Goal: Book appointment/travel/reservation

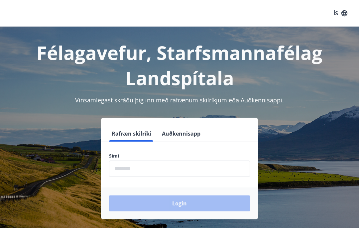
click at [145, 171] on input "phone" at bounding box center [179, 169] width 141 height 16
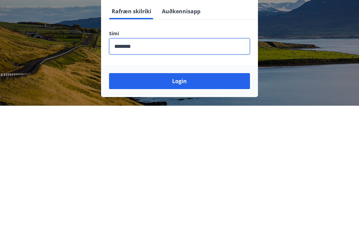
type input "********"
click at [184, 196] on button "Login" at bounding box center [179, 204] width 141 height 16
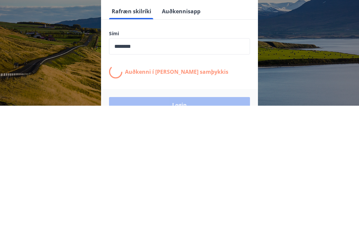
scroll to position [83, 0]
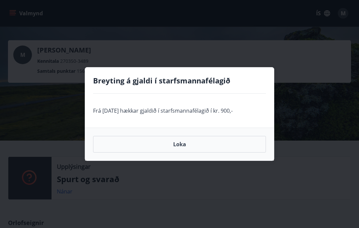
click at [189, 145] on button "Loka" at bounding box center [179, 144] width 173 height 17
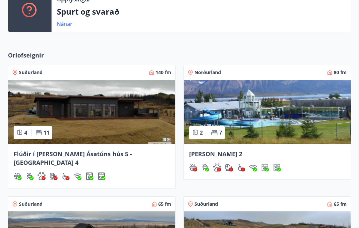
scroll to position [167, 0]
click at [143, 118] on img at bounding box center [91, 112] width 167 height 65
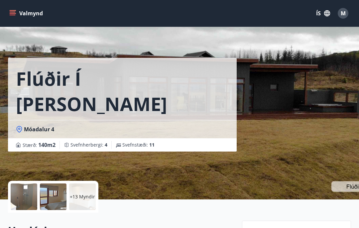
click at [29, 194] on div at bounding box center [24, 197] width 27 height 27
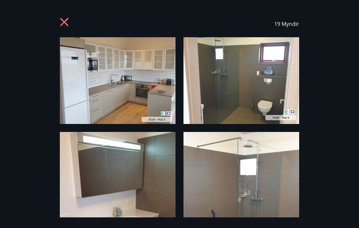
scroll to position [-1, 0]
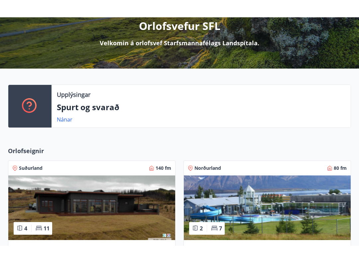
scroll to position [90, 0]
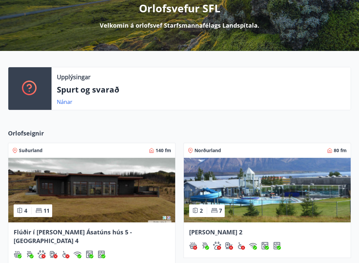
click at [67, 102] on link "Nánar" at bounding box center [65, 101] width 16 height 7
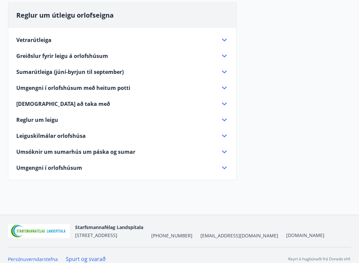
scroll to position [189, 0]
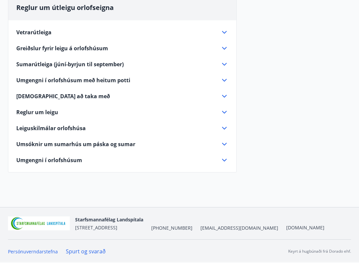
click at [224, 142] on icon at bounding box center [225, 144] width 8 height 8
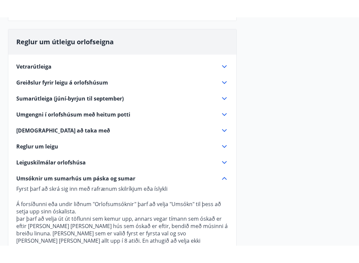
scroll to position [172, 0]
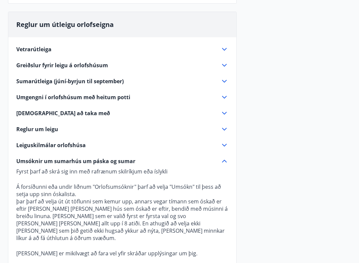
click at [223, 83] on icon at bounding box center [225, 81] width 8 height 8
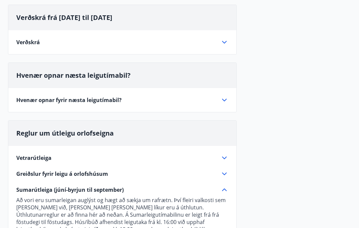
scroll to position [0, 0]
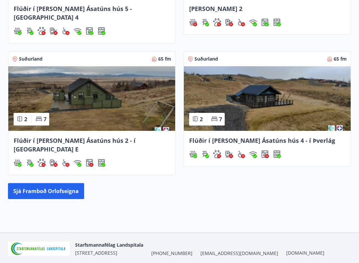
scroll to position [314, 0]
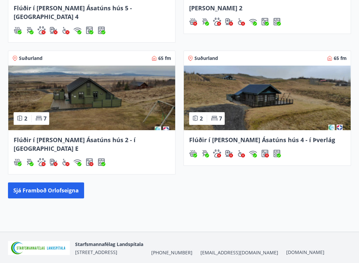
click at [48, 182] on button "Sjá framboð orlofseigna" at bounding box center [46, 190] width 76 height 16
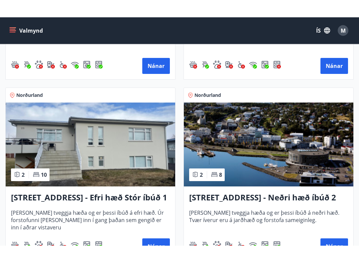
scroll to position [1160, 0]
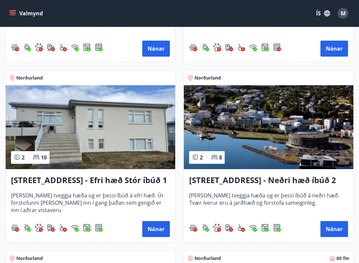
click at [155, 228] on button "Nánar" at bounding box center [156, 229] width 28 height 16
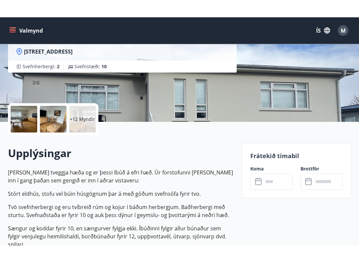
scroll to position [98, 0]
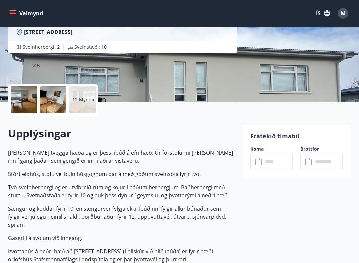
click at [267, 162] on input "text" at bounding box center [278, 162] width 30 height 16
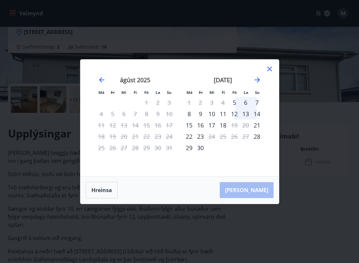
click at [271, 68] on icon at bounding box center [270, 69] width 8 height 8
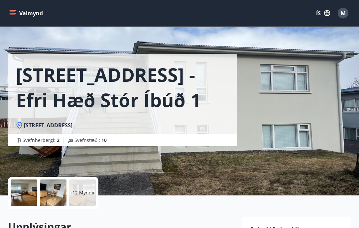
scroll to position [0, 0]
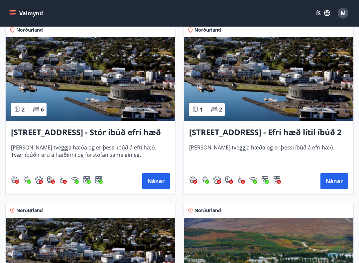
scroll to position [847, 0]
click at [335, 180] on button "Nánar" at bounding box center [335, 181] width 28 height 16
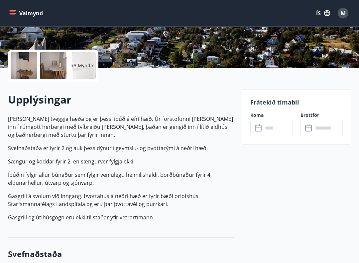
scroll to position [132, 0]
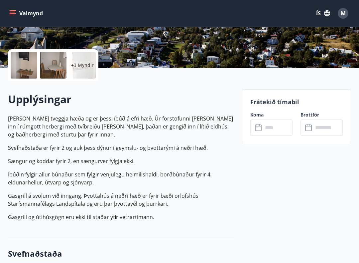
click at [259, 128] on icon at bounding box center [259, 128] width 8 height 8
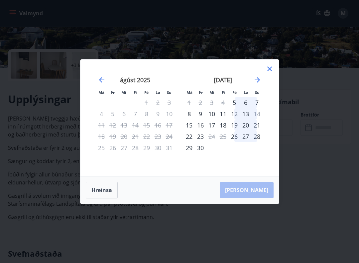
click at [272, 68] on icon at bounding box center [270, 69] width 8 height 8
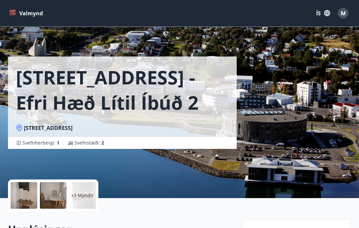
scroll to position [0, 0]
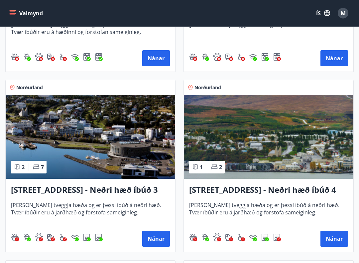
scroll to position [970, 0]
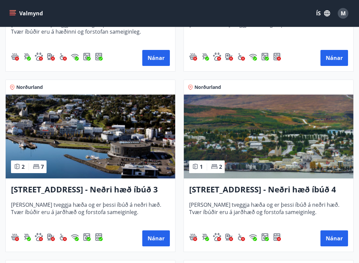
click at [159, 228] on button "Nánar" at bounding box center [156, 238] width 28 height 16
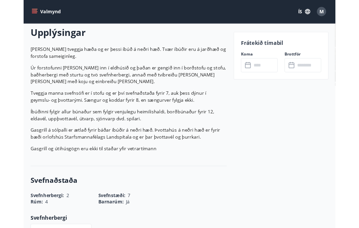
scroll to position [191, 0]
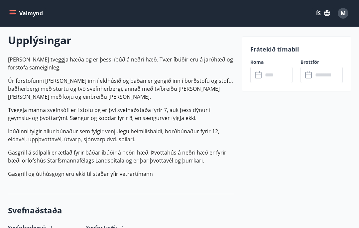
click at [273, 75] on input "text" at bounding box center [278, 75] width 30 height 16
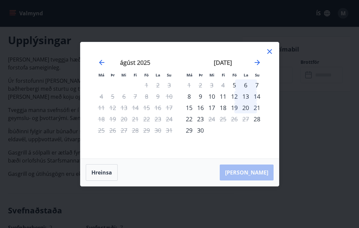
click at [268, 53] on icon at bounding box center [270, 51] width 5 height 5
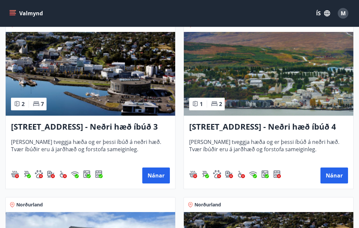
scroll to position [1032, 0]
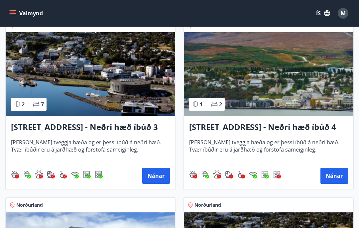
click at [336, 175] on button "Nánar" at bounding box center [335, 176] width 28 height 16
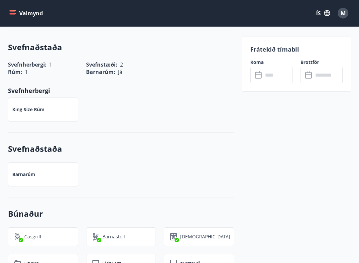
scroll to position [314, 0]
click at [270, 74] on input "text" at bounding box center [278, 75] width 30 height 16
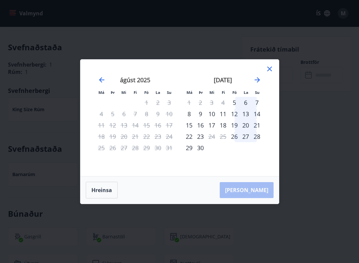
click at [269, 72] on icon at bounding box center [270, 69] width 8 height 8
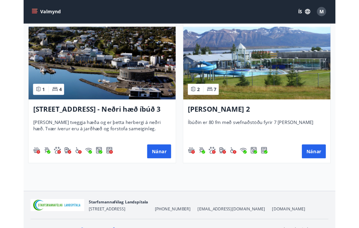
scroll to position [1339, 0]
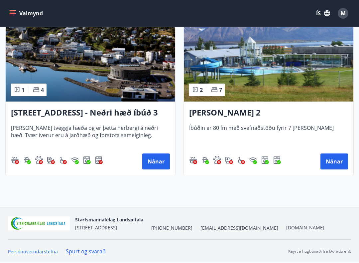
click at [333, 161] on button "Nánar" at bounding box center [335, 161] width 28 height 16
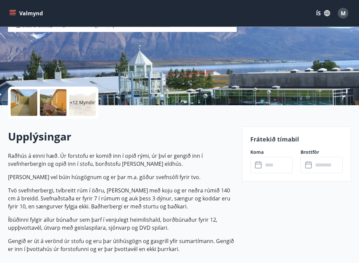
scroll to position [96, 0]
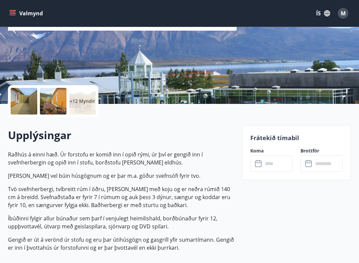
click at [85, 102] on p "+12 Myndir" at bounding box center [82, 101] width 25 height 7
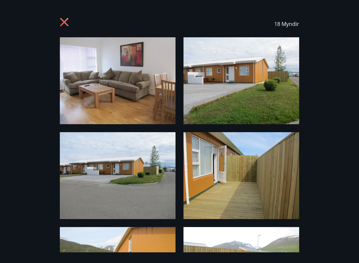
scroll to position [0, 0]
click at [64, 19] on icon at bounding box center [65, 23] width 11 height 11
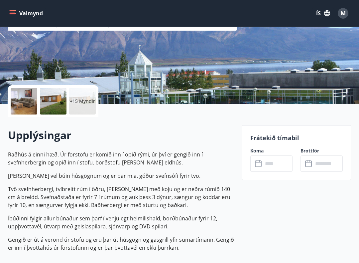
click at [272, 164] on input "text" at bounding box center [278, 163] width 30 height 16
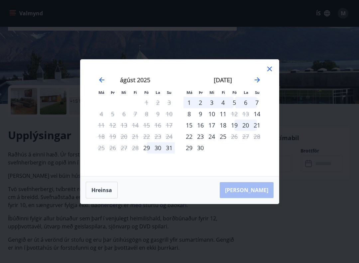
click at [271, 68] on icon at bounding box center [270, 69] width 8 height 8
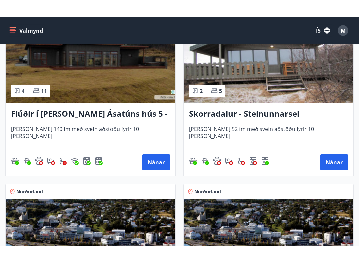
scroll to position [702, 0]
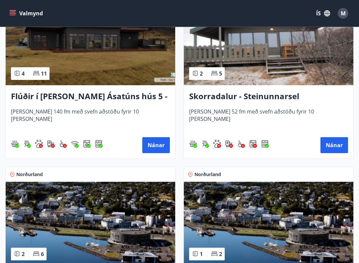
click at [333, 146] on button "Nánar" at bounding box center [335, 145] width 28 height 16
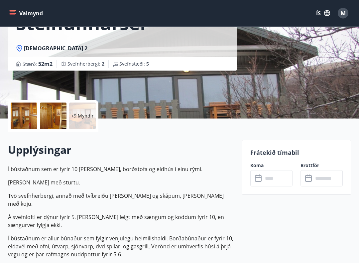
scroll to position [81, 0]
click at [267, 179] on input "text" at bounding box center [278, 178] width 30 height 16
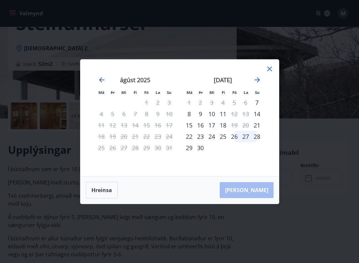
click at [272, 69] on icon at bounding box center [270, 69] width 8 height 8
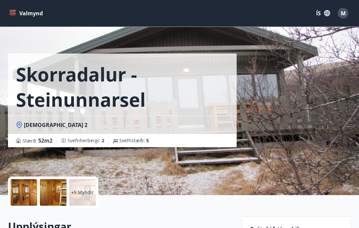
scroll to position [0, 0]
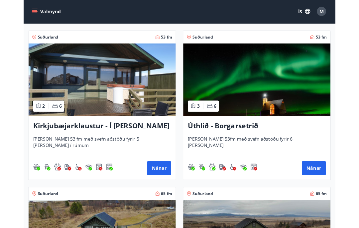
scroll to position [95, 0]
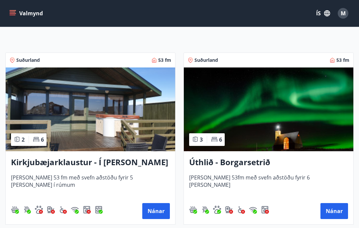
click at [334, 208] on button "Nánar" at bounding box center [335, 211] width 28 height 16
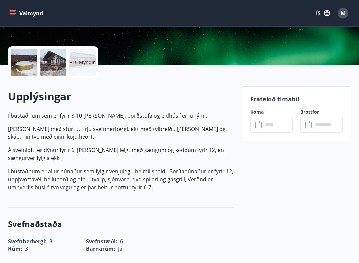
scroll to position [135, 0]
click at [267, 127] on input "text" at bounding box center [278, 124] width 30 height 16
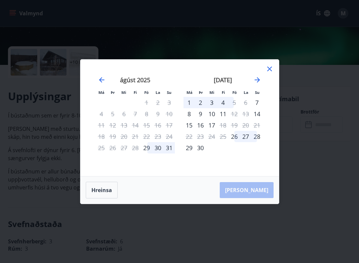
click at [273, 69] on icon at bounding box center [270, 69] width 8 height 8
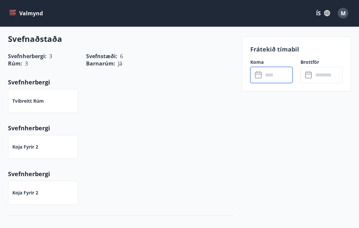
scroll to position [315, 0]
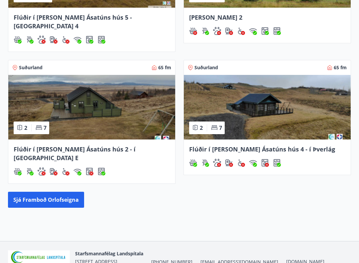
scroll to position [305, 0]
click at [49, 192] on button "Sjá framboð orlofseigna" at bounding box center [46, 200] width 76 height 16
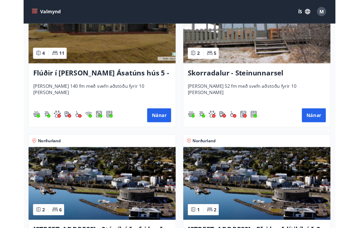
scroll to position [712, 0]
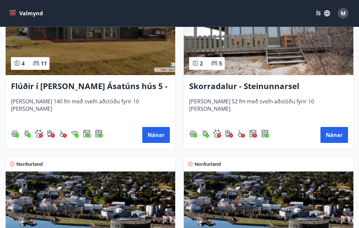
click at [157, 135] on button "Nánar" at bounding box center [156, 135] width 28 height 16
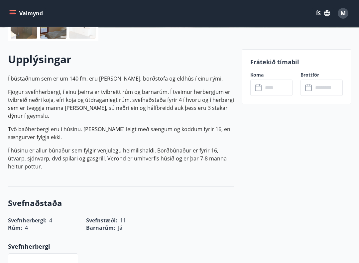
scroll to position [172, 0]
click at [269, 86] on input "text" at bounding box center [278, 87] width 30 height 16
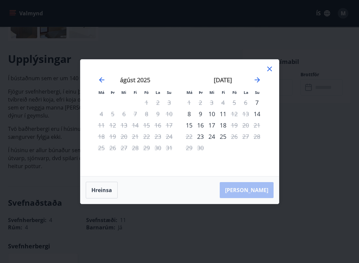
click at [273, 68] on icon at bounding box center [270, 69] width 8 height 8
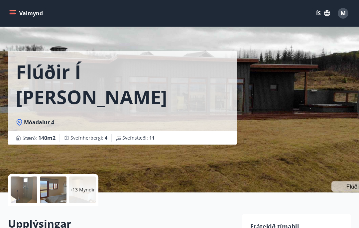
scroll to position [0, 0]
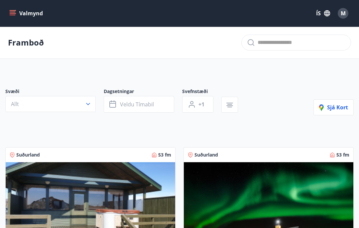
click at [342, 13] on span "M" at bounding box center [343, 13] width 5 height 7
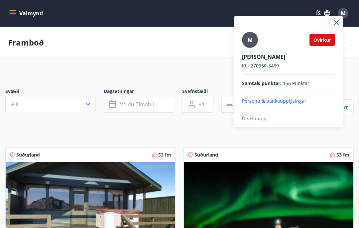
click at [258, 119] on p "Útskráning" at bounding box center [288, 118] width 93 height 7
